Goal: Task Accomplishment & Management: Manage account settings

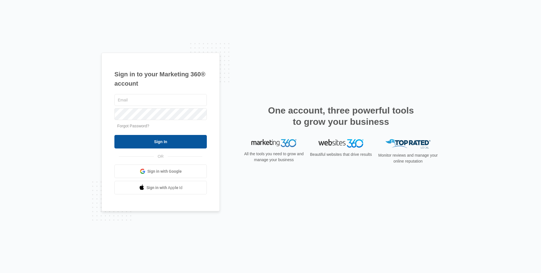
type input "[EMAIL_ADDRESS][DOMAIN_NAME]"
click at [163, 140] on input "Sign In" at bounding box center [160, 142] width 92 height 14
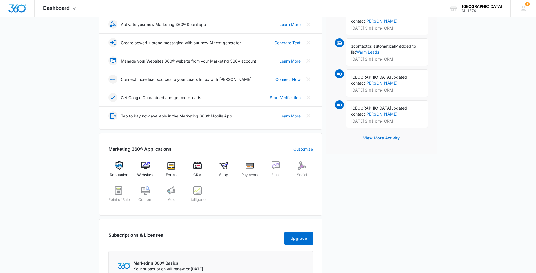
scroll to position [113, 0]
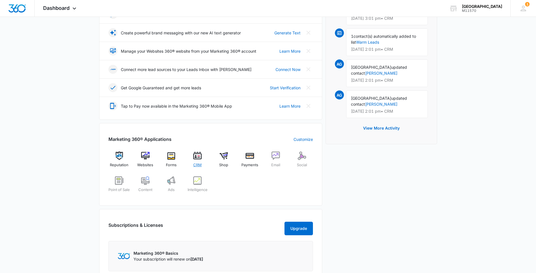
click at [198, 160] on img at bounding box center [197, 156] width 8 height 8
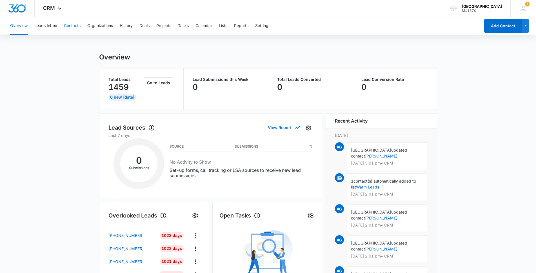
click at [81, 25] on button "Contacts" at bounding box center [72, 26] width 17 height 18
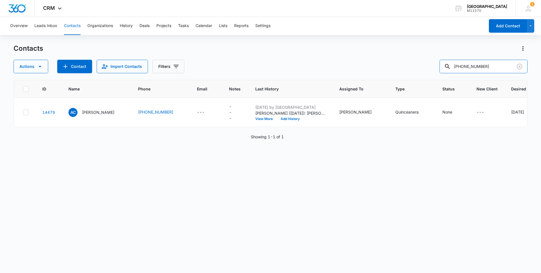
drag, startPoint x: 494, startPoint y: 66, endPoint x: 425, endPoint y: 62, distance: 69.2
click at [425, 62] on div "Actions Contact Import Contacts Filters 346-933-8410" at bounding box center [271, 67] width 514 height 14
type input "9792573388"
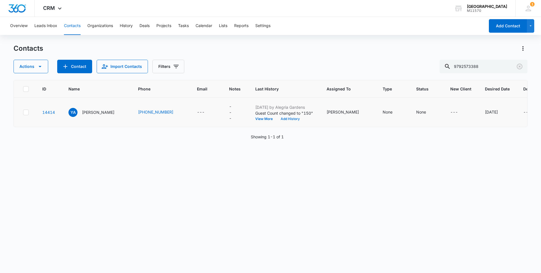
click at [304, 121] on button "Add History" at bounding box center [290, 118] width 27 height 3
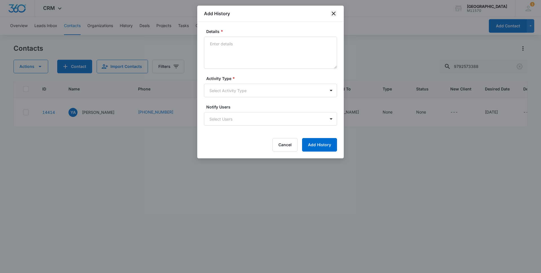
click at [333, 14] on icon "close" at bounding box center [334, 14] width 4 height 4
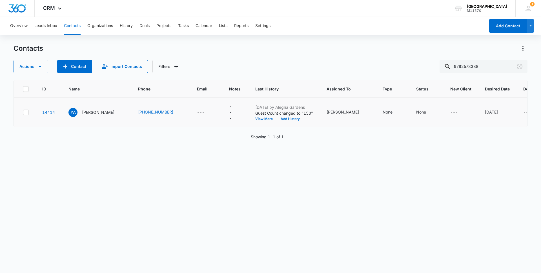
click at [284, 109] on p "Jun 4, 2025 by Alegria Gardens" at bounding box center [284, 107] width 58 height 6
click at [271, 121] on button "View More" at bounding box center [265, 118] width 21 height 3
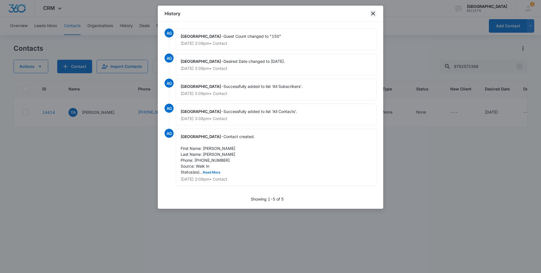
click at [375, 13] on icon "close" at bounding box center [373, 14] width 4 height 4
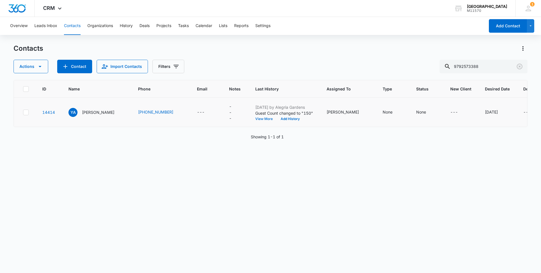
click at [277, 121] on button "View More" at bounding box center [265, 118] width 21 height 3
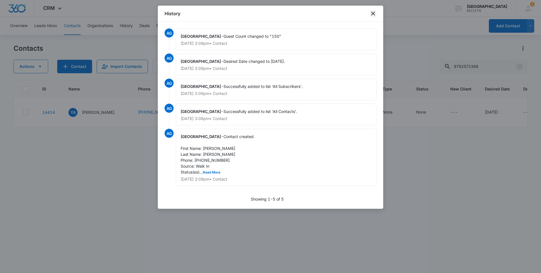
click at [372, 14] on icon "close" at bounding box center [373, 13] width 7 height 7
